Goal: Task Accomplishment & Management: Complete application form

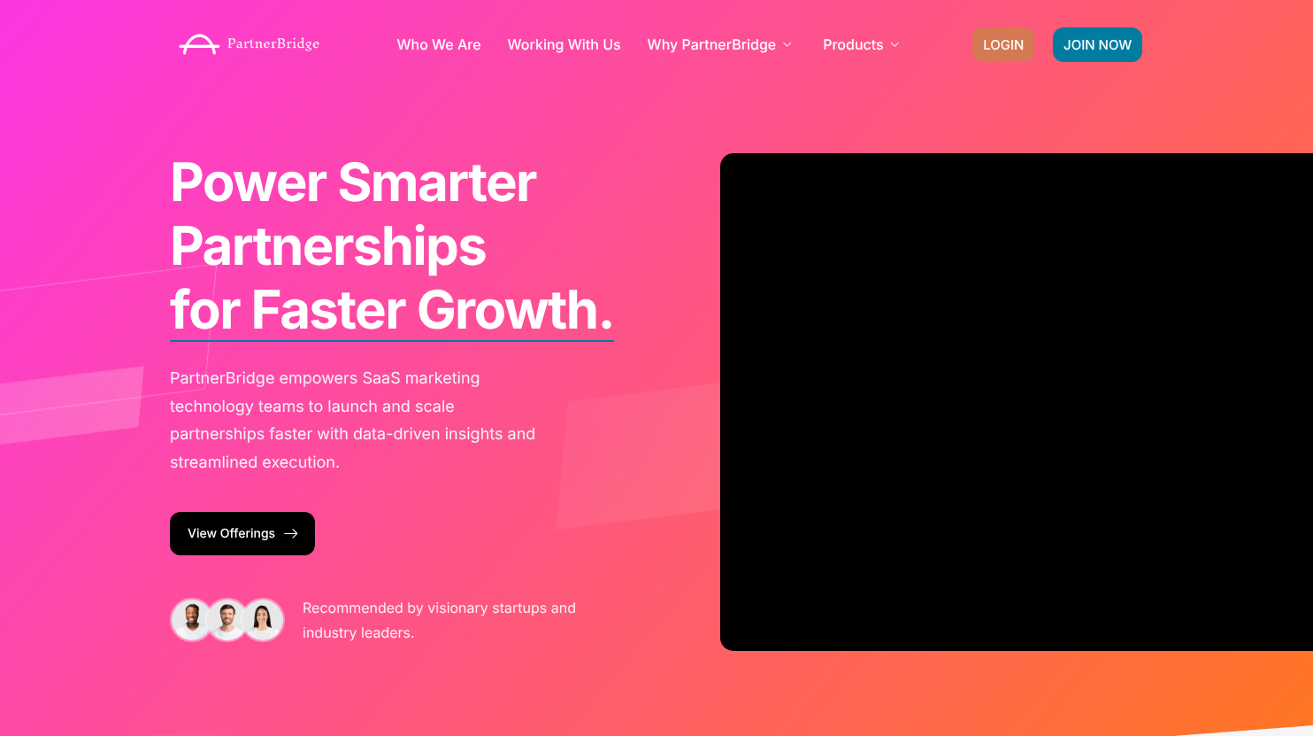
click at [986, 33] on link "LOGIN" at bounding box center [1004, 44] width 62 height 35
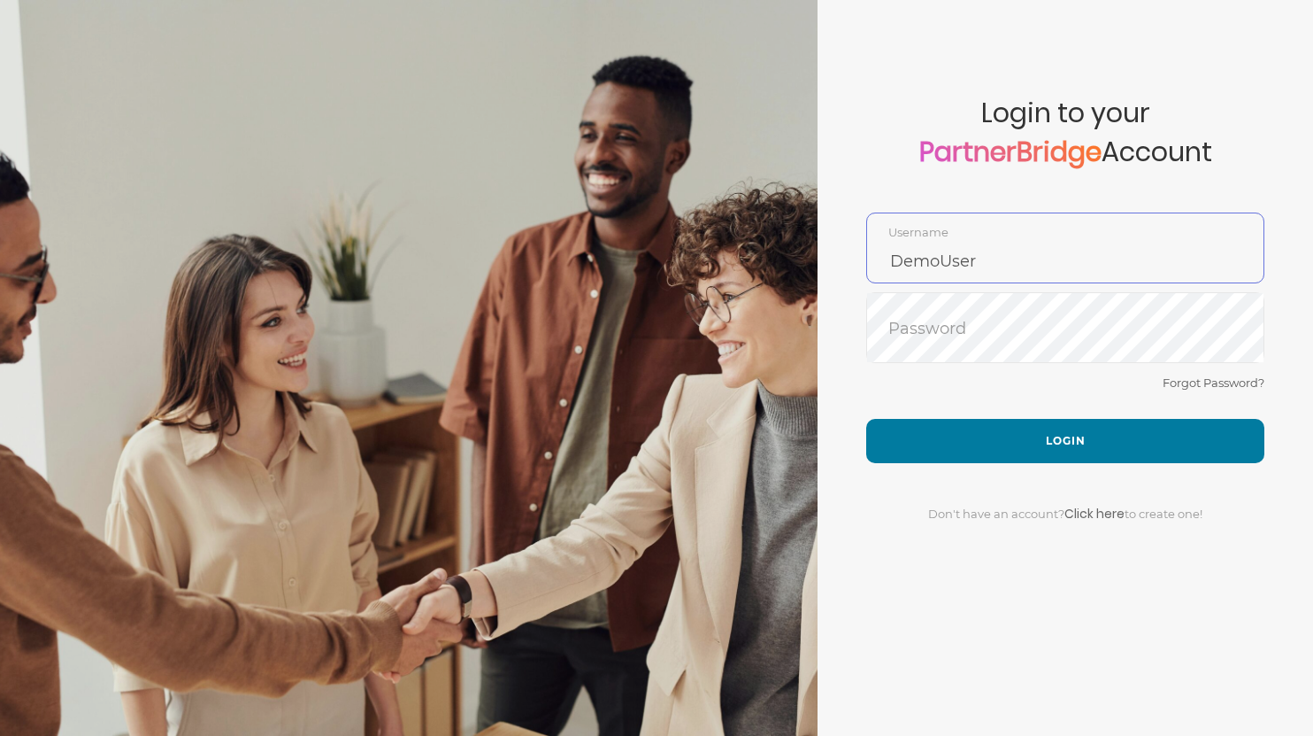
click at [1036, 264] on input "DemoUser" at bounding box center [1065, 261] width 397 height 42
type input "SankalpBajpai"
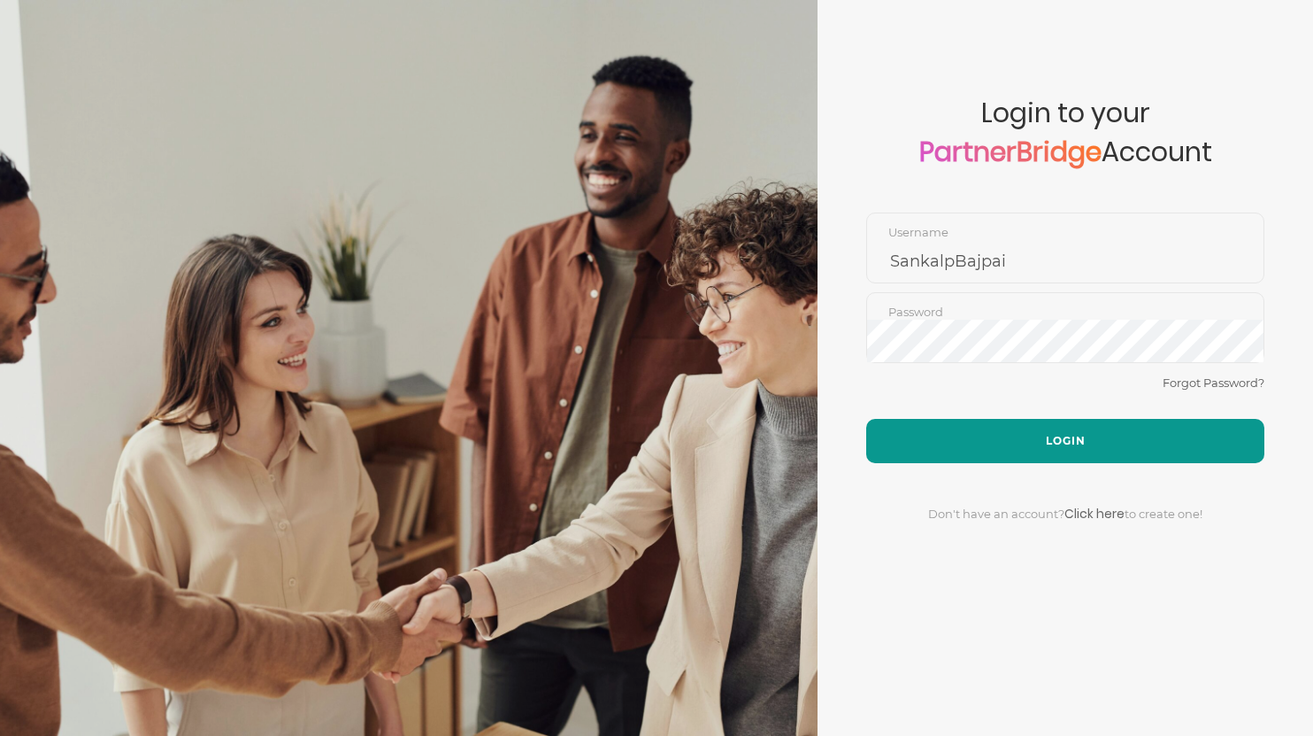
click at [1036, 419] on button "Login" at bounding box center [1065, 441] width 398 height 44
click at [1031, 436] on button "Login" at bounding box center [1065, 441] width 398 height 44
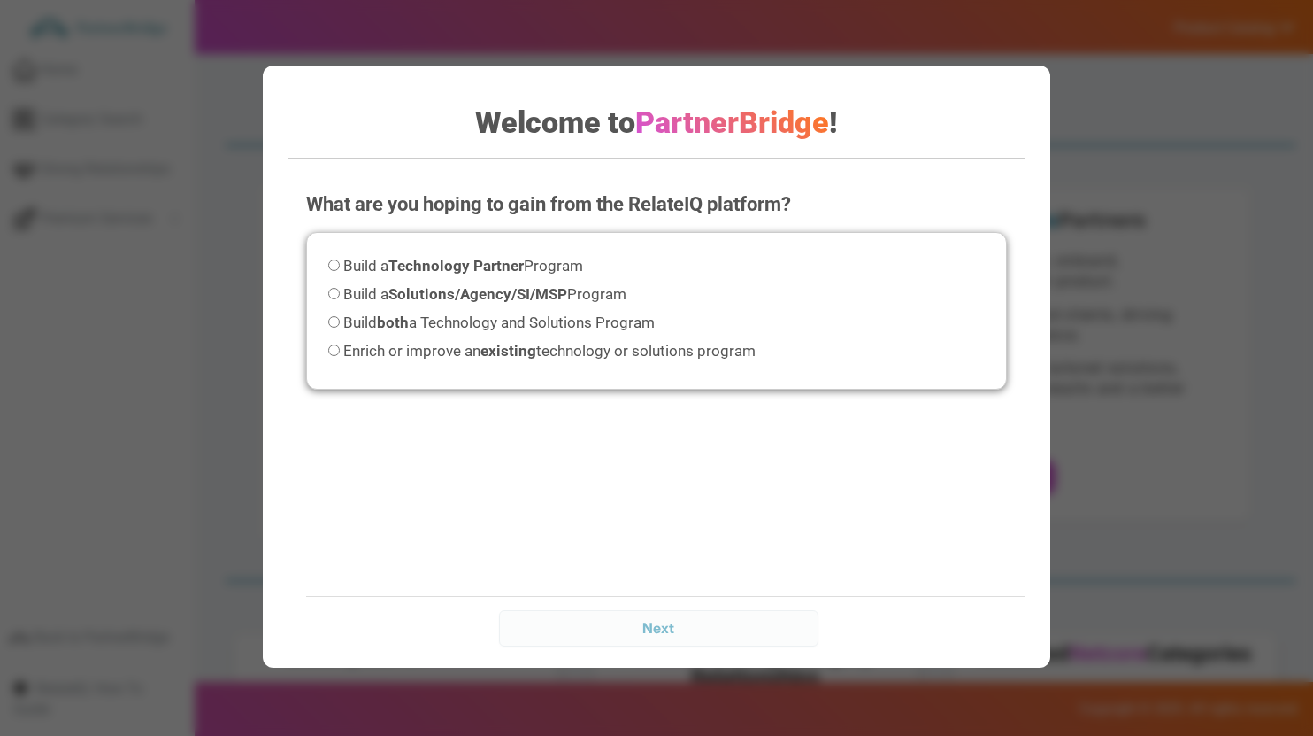
click at [556, 360] on label "Enrich or improve an existing technology or solutions program" at bounding box center [541, 351] width 427 height 24
click at [340, 356] on input "Enrich or improve an existing technology or solutions program" at bounding box center [334, 350] width 12 height 12
radio input "true"
click at [655, 612] on input "Next" at bounding box center [658, 627] width 319 height 35
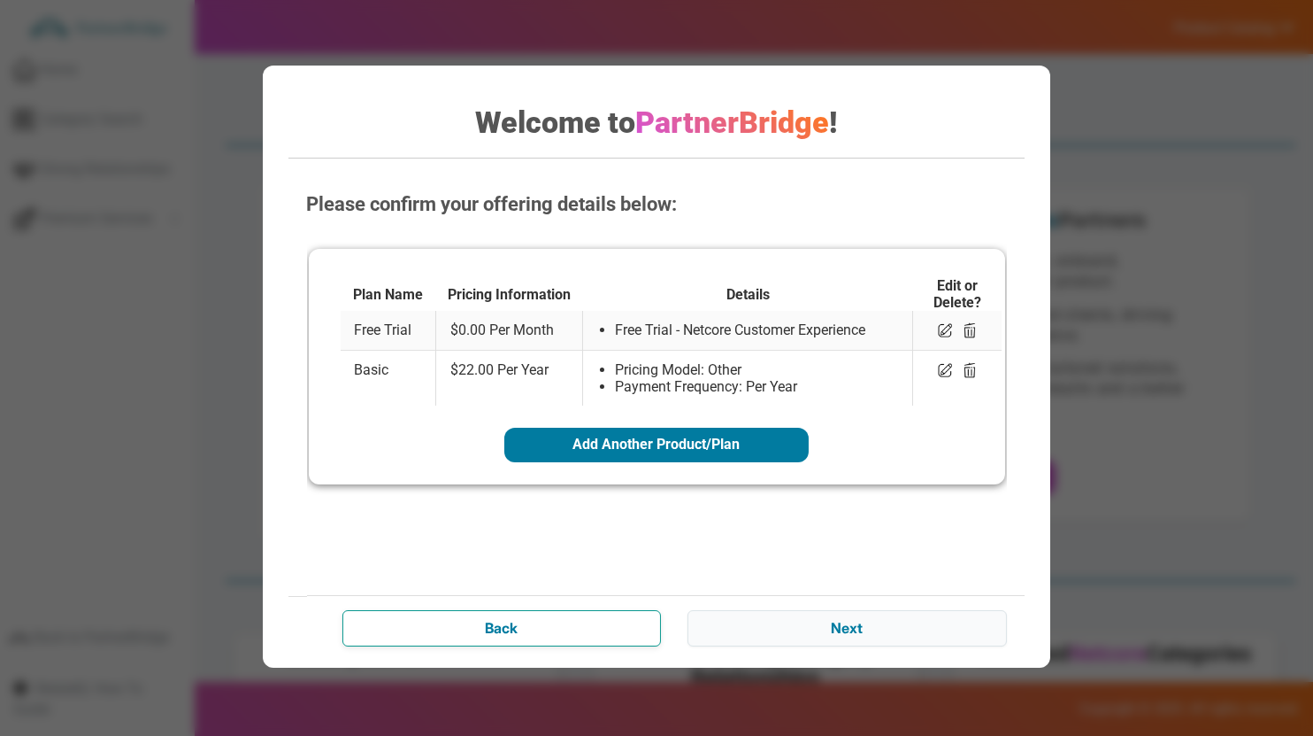
click at [510, 627] on input "Back" at bounding box center [502, 627] width 319 height 35
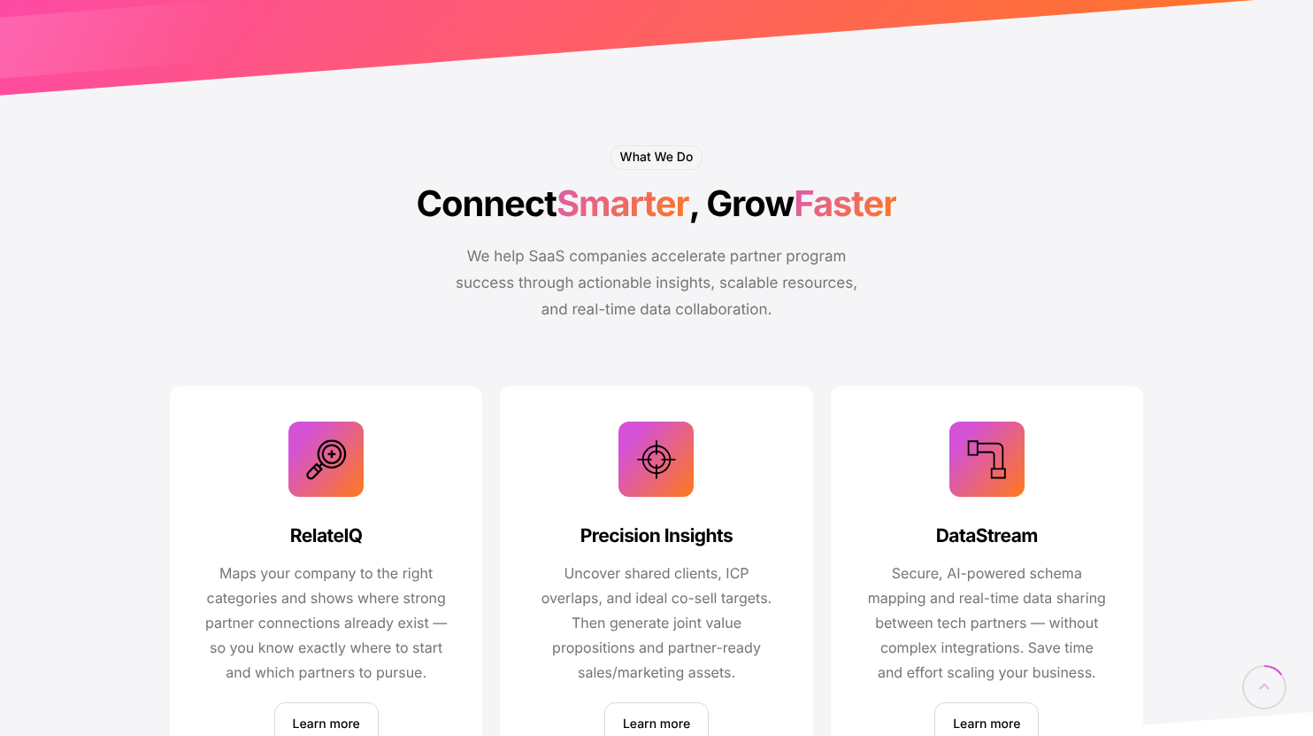
scroll to position [730, 0]
